Goal: Information Seeking & Learning: Learn about a topic

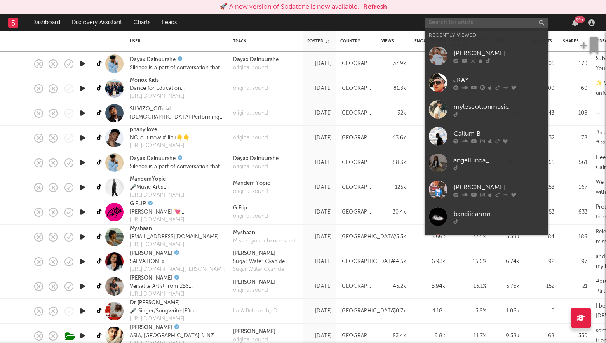
click at [442, 22] on input "text" at bounding box center [487, 23] width 124 height 10
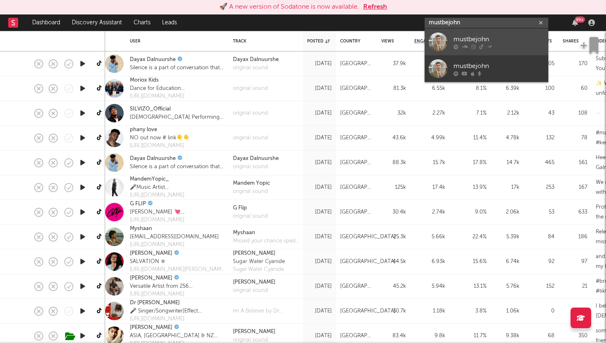
type input "mustbejohn"
click at [437, 44] on div at bounding box center [438, 42] width 19 height 19
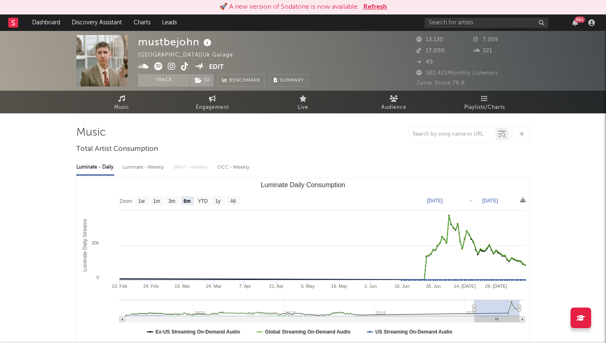
select select "6m"
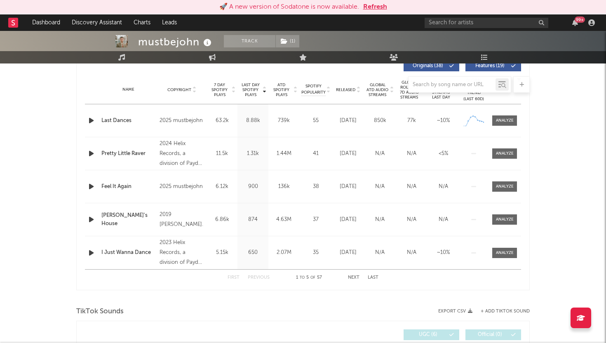
scroll to position [324, 0]
